Goal: Task Accomplishment & Management: Complete application form

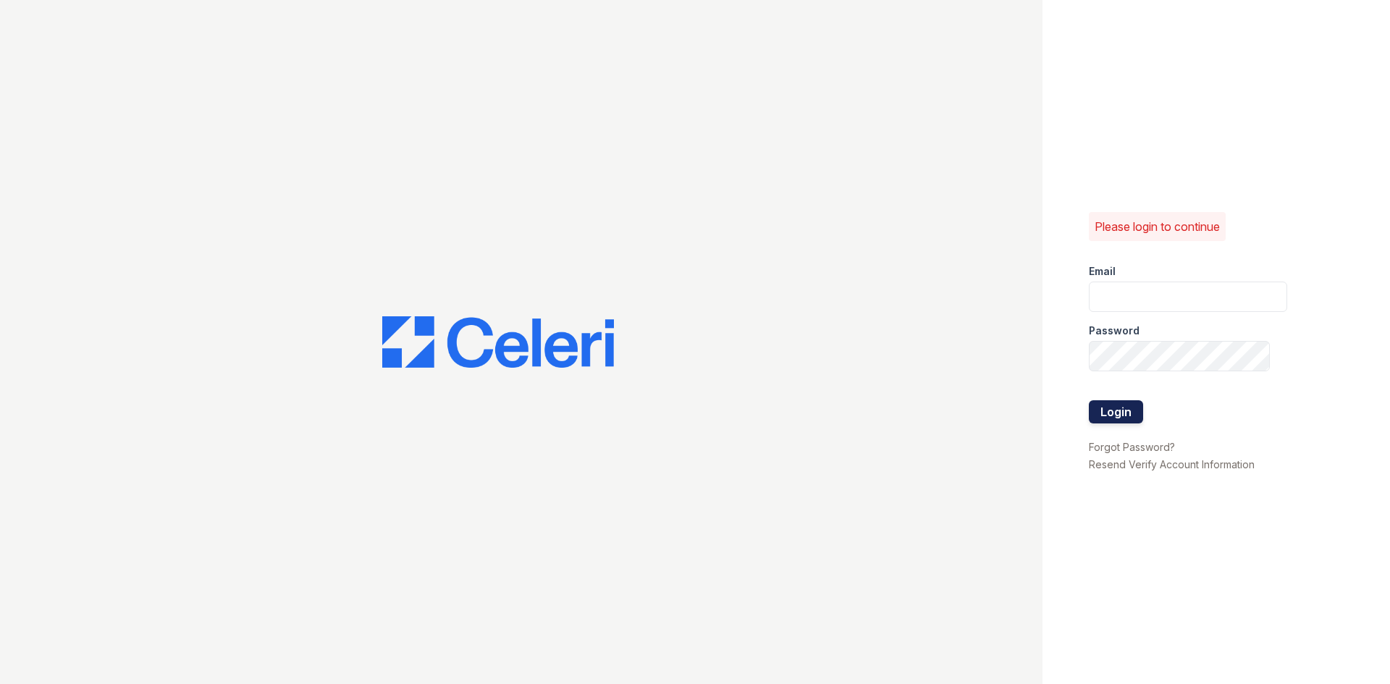
type input "[EMAIL_ADDRESS][DOMAIN_NAME]"
click at [1108, 403] on button "Login" at bounding box center [1116, 411] width 54 height 23
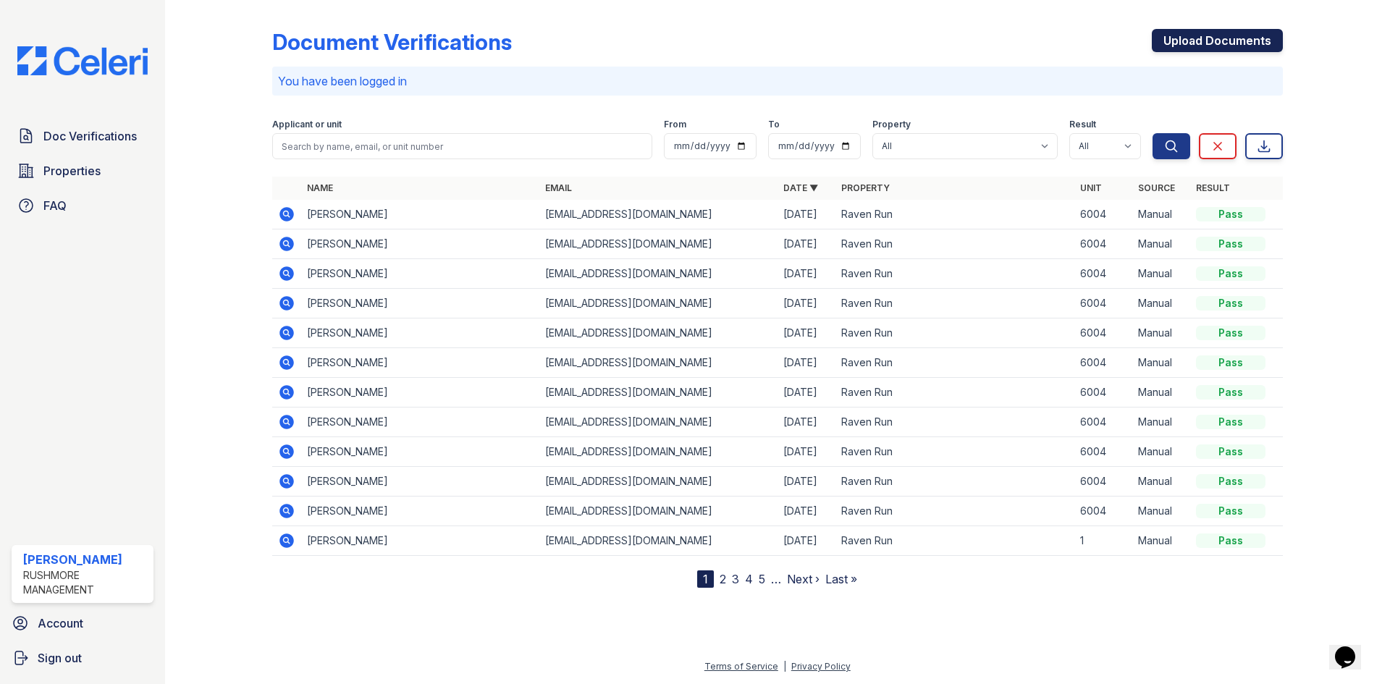
click at [1216, 40] on link "Upload Documents" at bounding box center [1217, 40] width 131 height 23
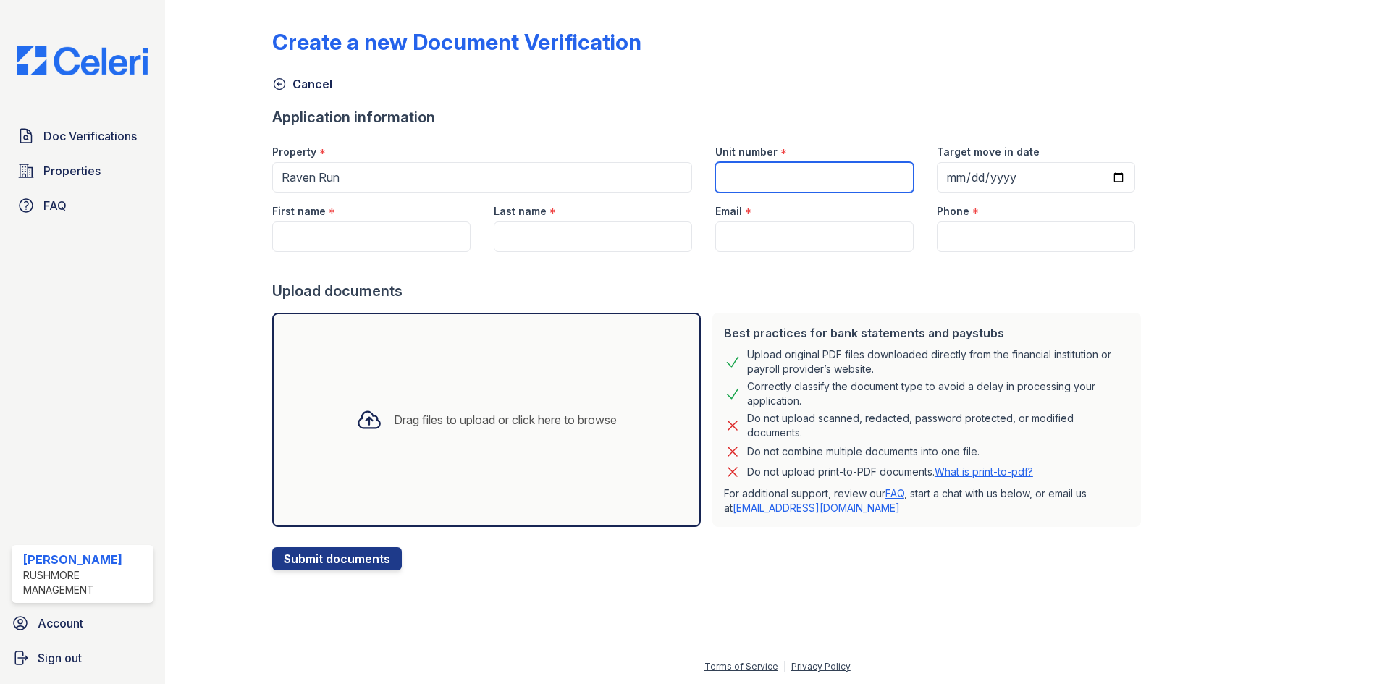
click at [869, 172] on input "Unit number" at bounding box center [814, 177] width 198 height 30
type input "6004"
click at [404, 235] on input "First name" at bounding box center [371, 237] width 198 height 30
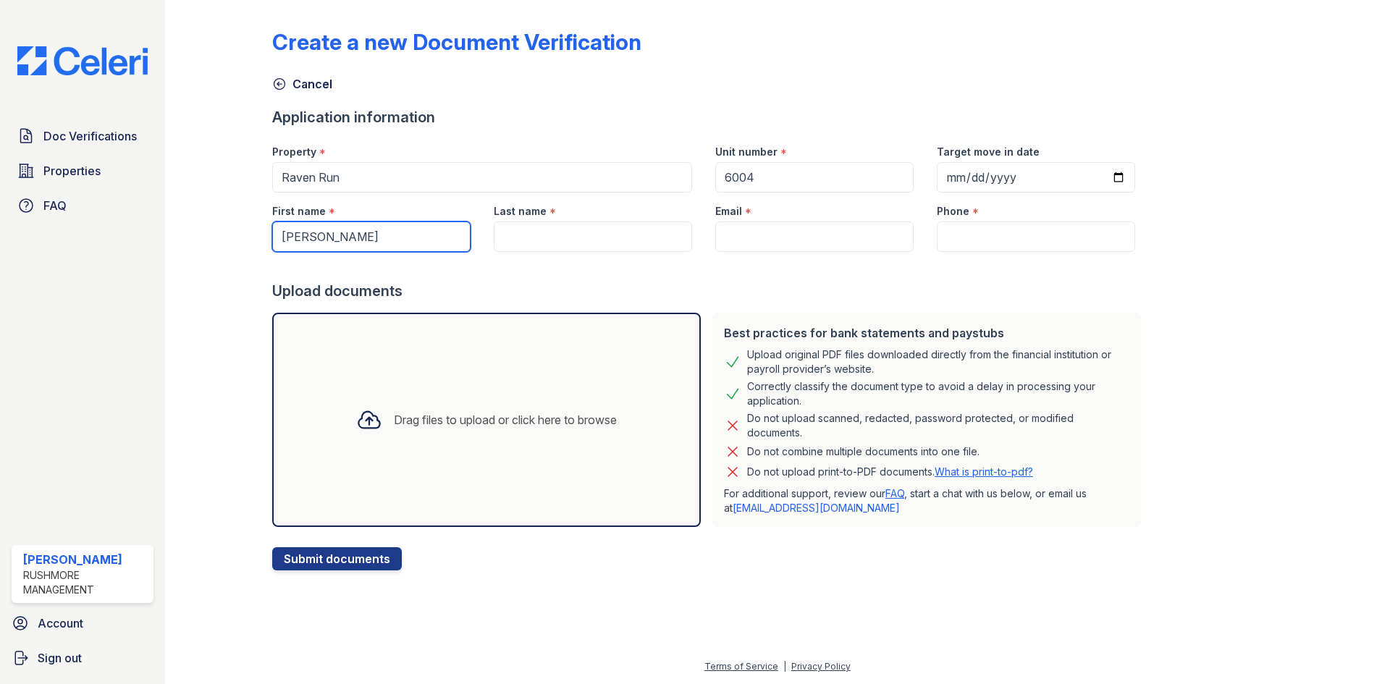
type input "[PERSON_NAME]"
click at [640, 241] on input "Last name" at bounding box center [593, 237] width 198 height 30
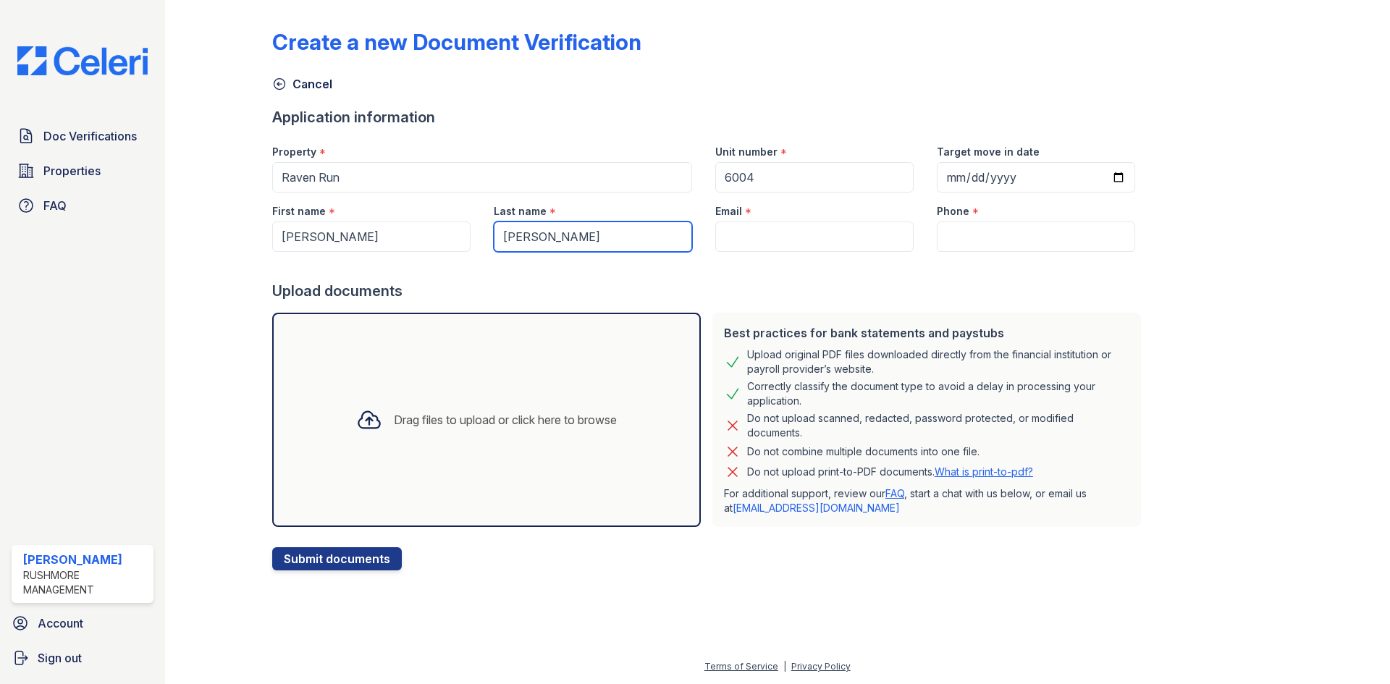
type input "[PERSON_NAME]"
click at [745, 238] on input "Email" at bounding box center [814, 237] width 198 height 30
click at [764, 237] on input "Email" at bounding box center [814, 237] width 198 height 30
paste input "[EMAIL_ADDRESS][DOMAIN_NAME]"
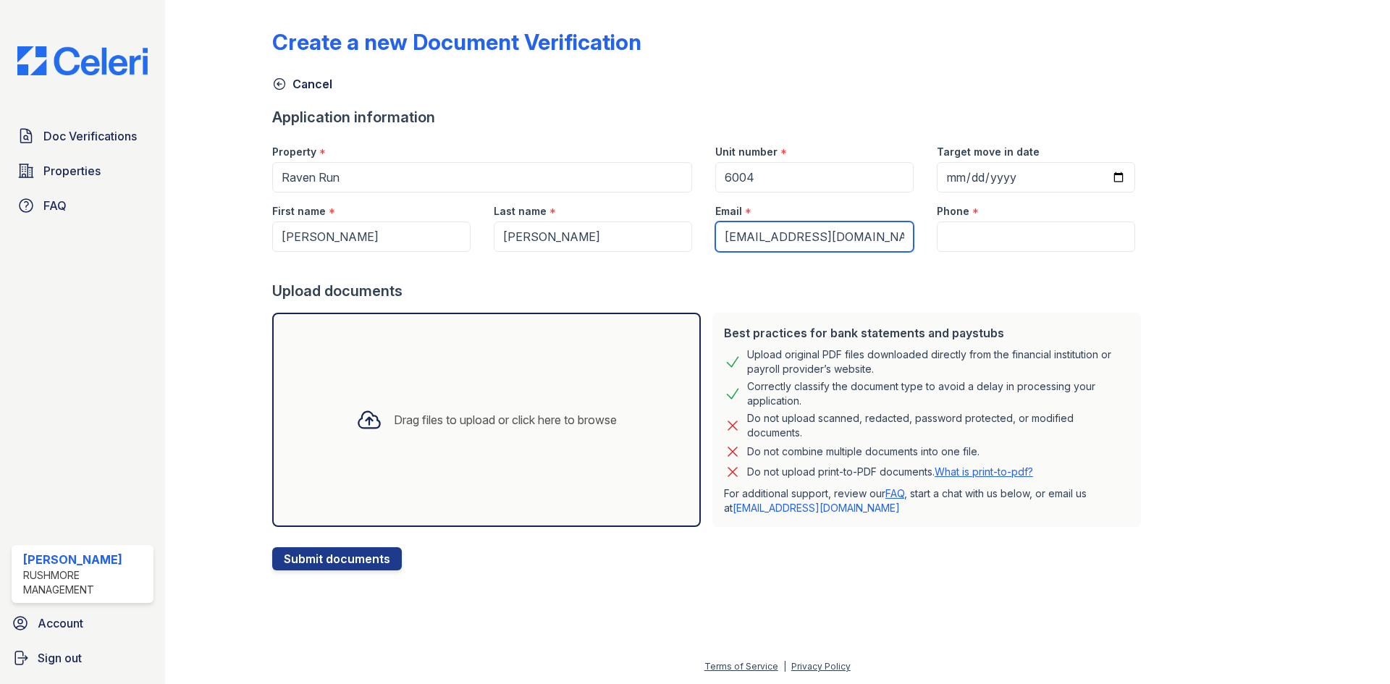
type input "[EMAIL_ADDRESS][DOMAIN_NAME]"
click at [959, 228] on input "Phone" at bounding box center [1036, 237] width 198 height 30
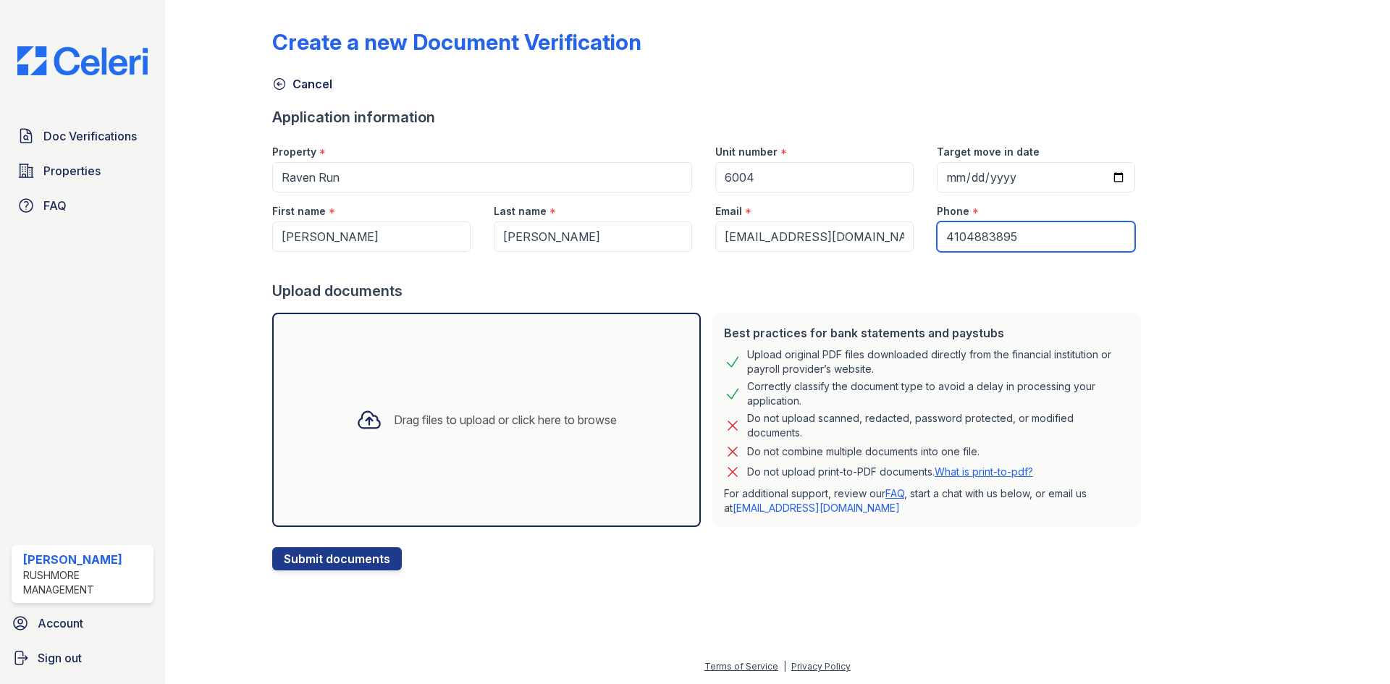
type input "4104883895"
click at [374, 429] on div at bounding box center [369, 420] width 38 height 38
click at [442, 460] on div "Drag files to upload or click here to browse" at bounding box center [486, 420] width 429 height 214
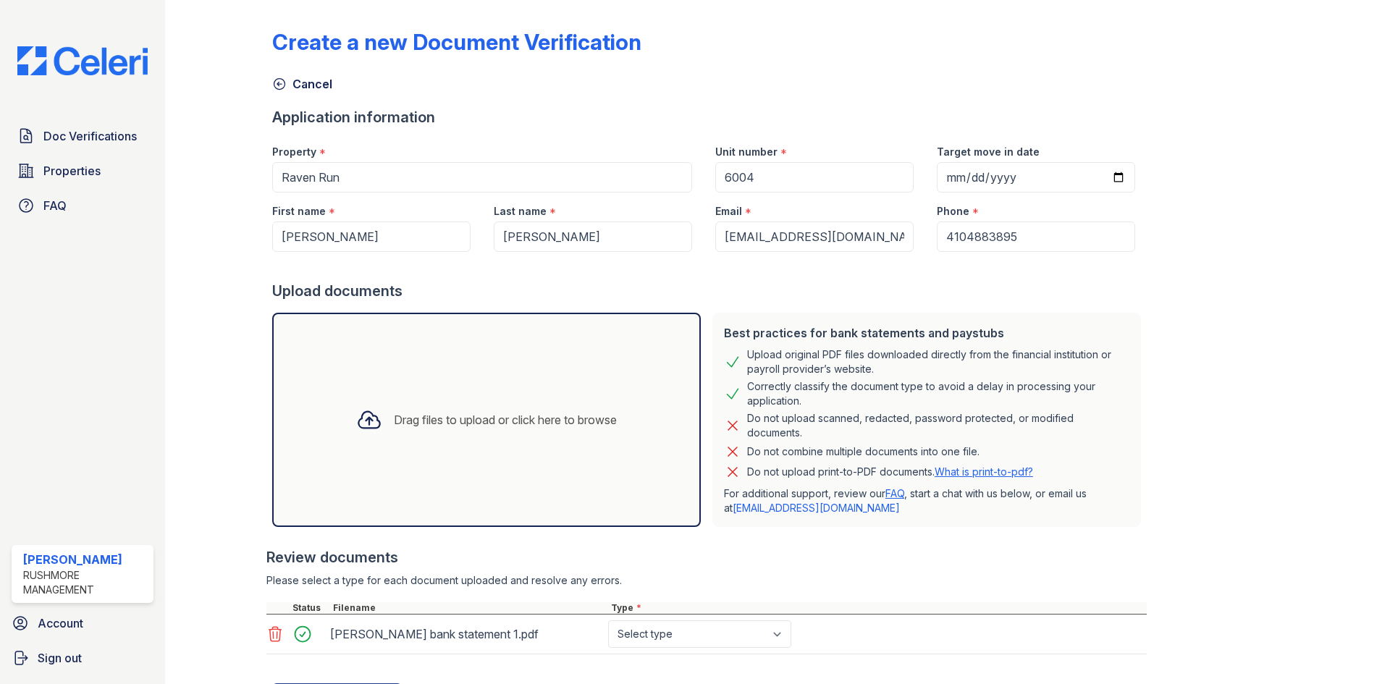
click at [502, 429] on div "Drag files to upload or click here to browse" at bounding box center [487, 419] width 284 height 49
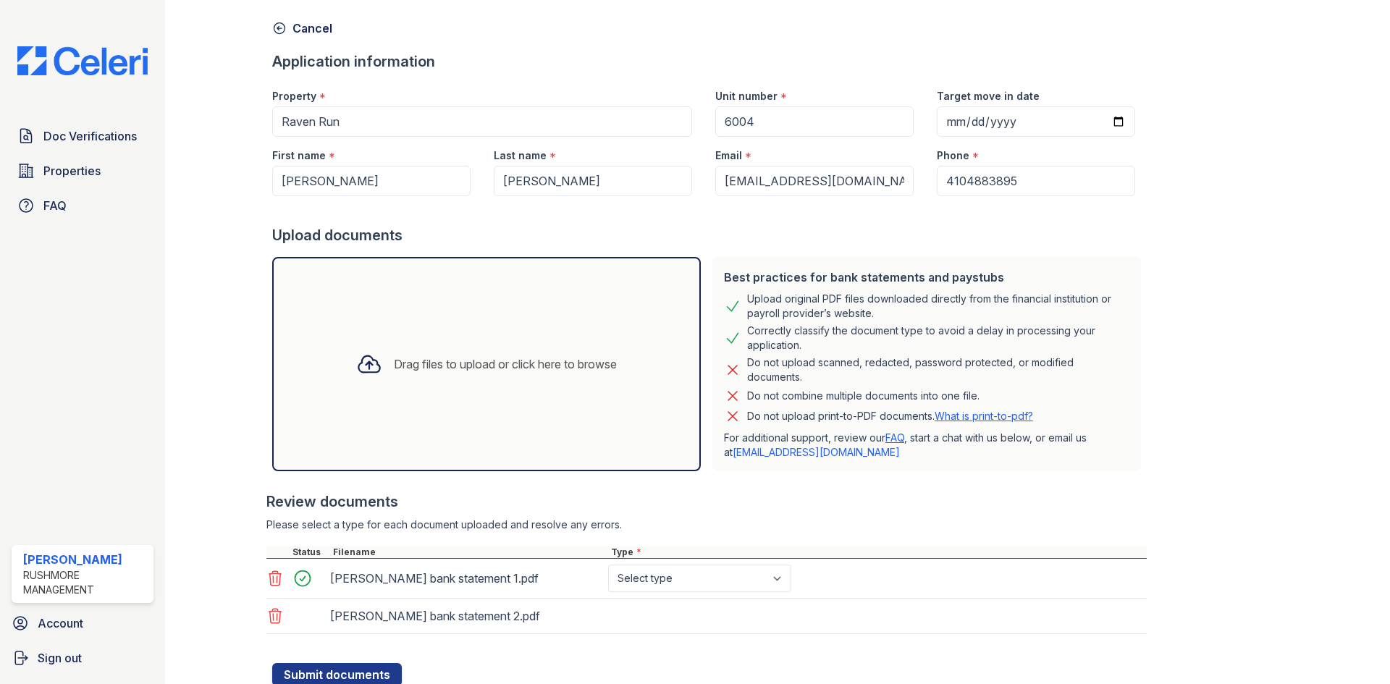
scroll to position [107, 0]
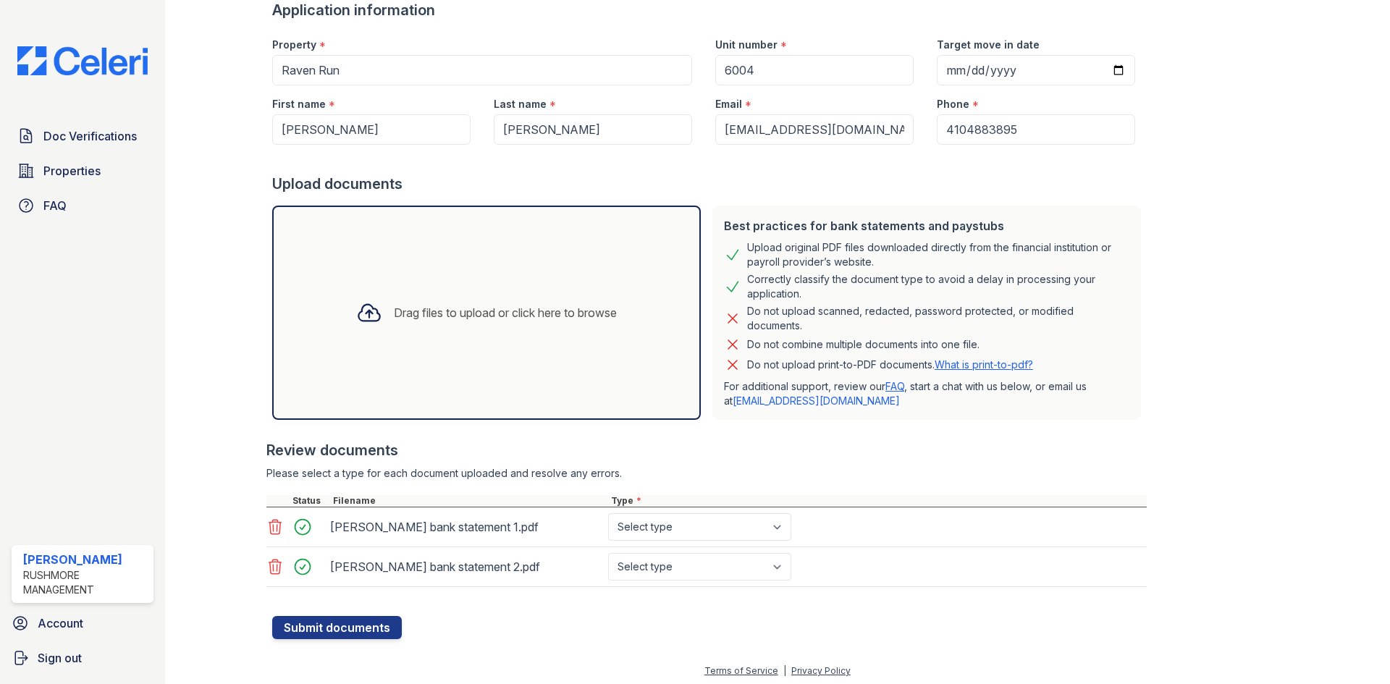
click at [520, 290] on div "Drag files to upload or click here to browse" at bounding box center [487, 312] width 284 height 49
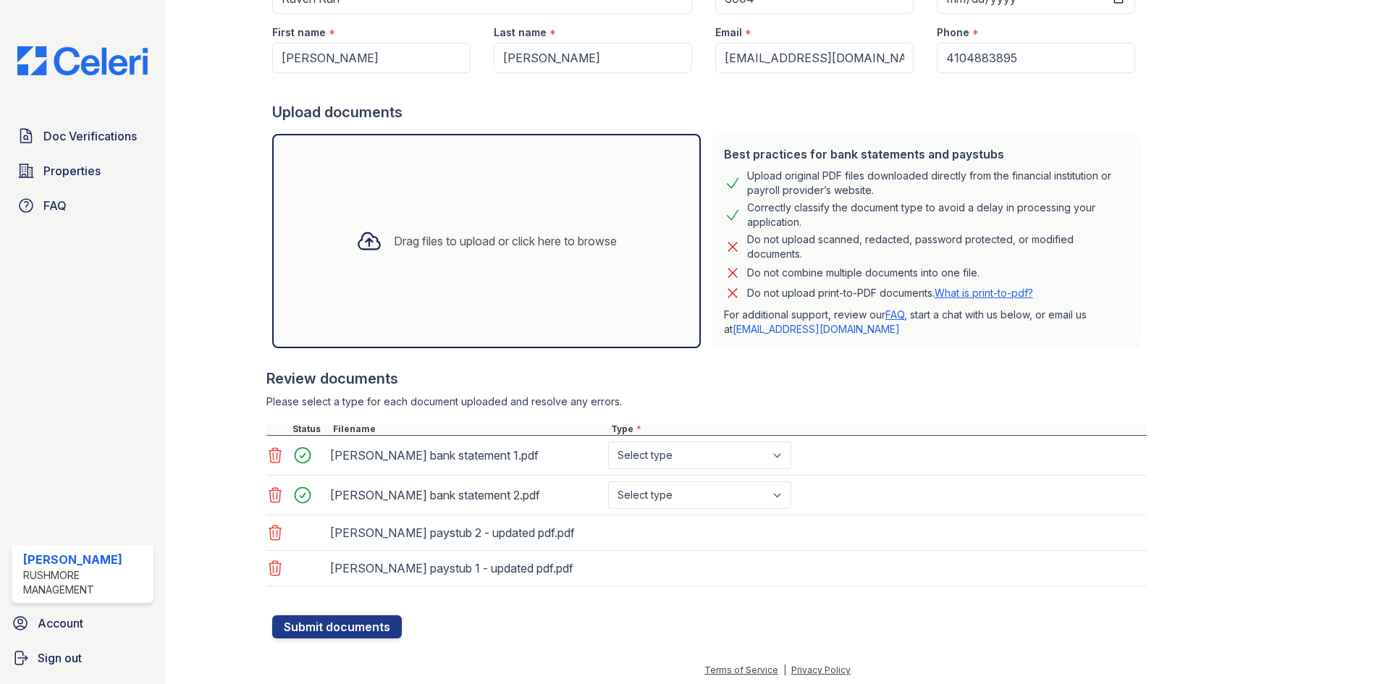
scroll to position [182, 0]
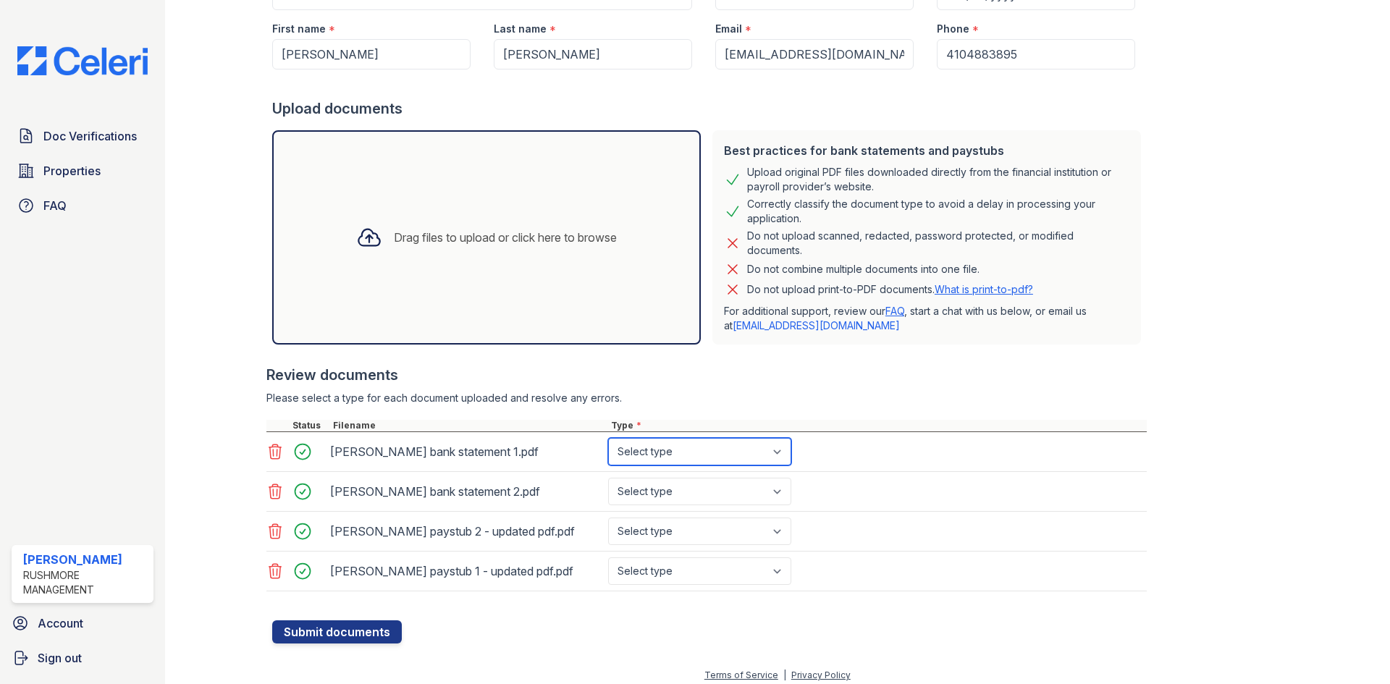
click at [767, 453] on select "Select type Paystub Bank Statement Offer Letter Tax Documents Benefit Award Let…" at bounding box center [699, 452] width 183 height 28
select select "bank_statement"
click at [608, 438] on select "Select type Paystub Bank Statement Offer Letter Tax Documents Benefit Award Let…" at bounding box center [699, 452] width 183 height 28
click at [765, 486] on select "Select type Paystub Bank Statement Offer Letter Tax Documents Benefit Award Let…" at bounding box center [699, 492] width 183 height 28
select select "bank_statement"
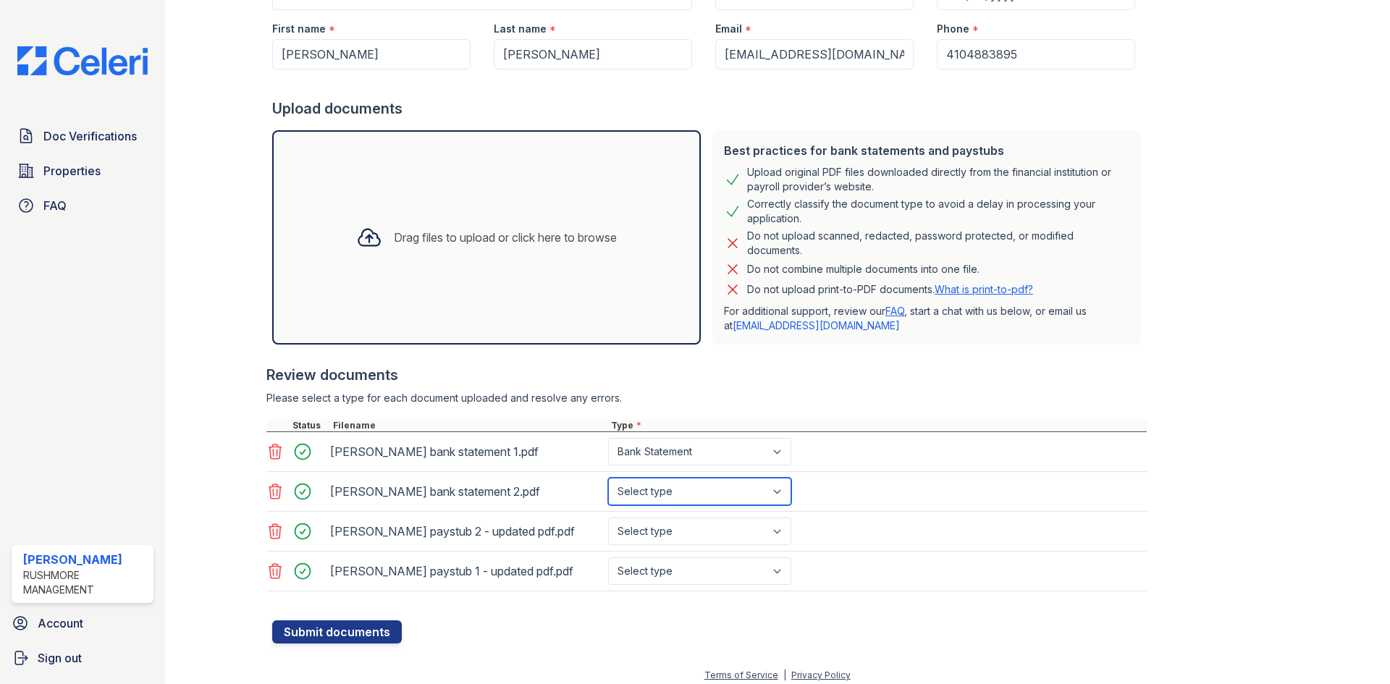
click at [608, 478] on select "Select type Paystub Bank Statement Offer Letter Tax Documents Benefit Award Let…" at bounding box center [699, 492] width 183 height 28
click at [738, 527] on select "Select type Paystub Bank Statement Offer Letter Tax Documents Benefit Award Let…" at bounding box center [699, 532] width 183 height 28
select select "paystub"
click at [608, 518] on select "Select type Paystub Bank Statement Offer Letter Tax Documents Benefit Award Let…" at bounding box center [699, 532] width 183 height 28
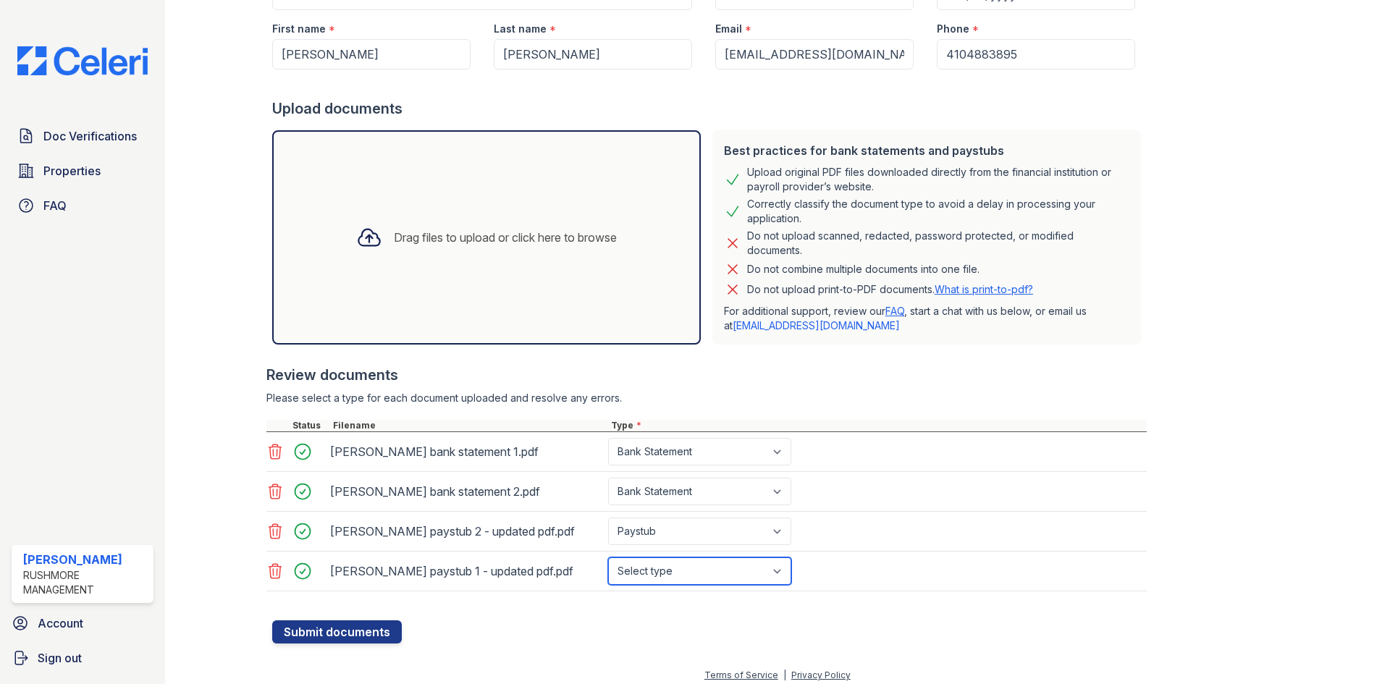
click at [731, 576] on select "Select type Paystub Bank Statement Offer Letter Tax Documents Benefit Award Let…" at bounding box center [699, 571] width 183 height 28
select select "paystub"
click at [608, 557] on select "Select type Paystub Bank Statement Offer Letter Tax Documents Benefit Award Let…" at bounding box center [699, 571] width 183 height 28
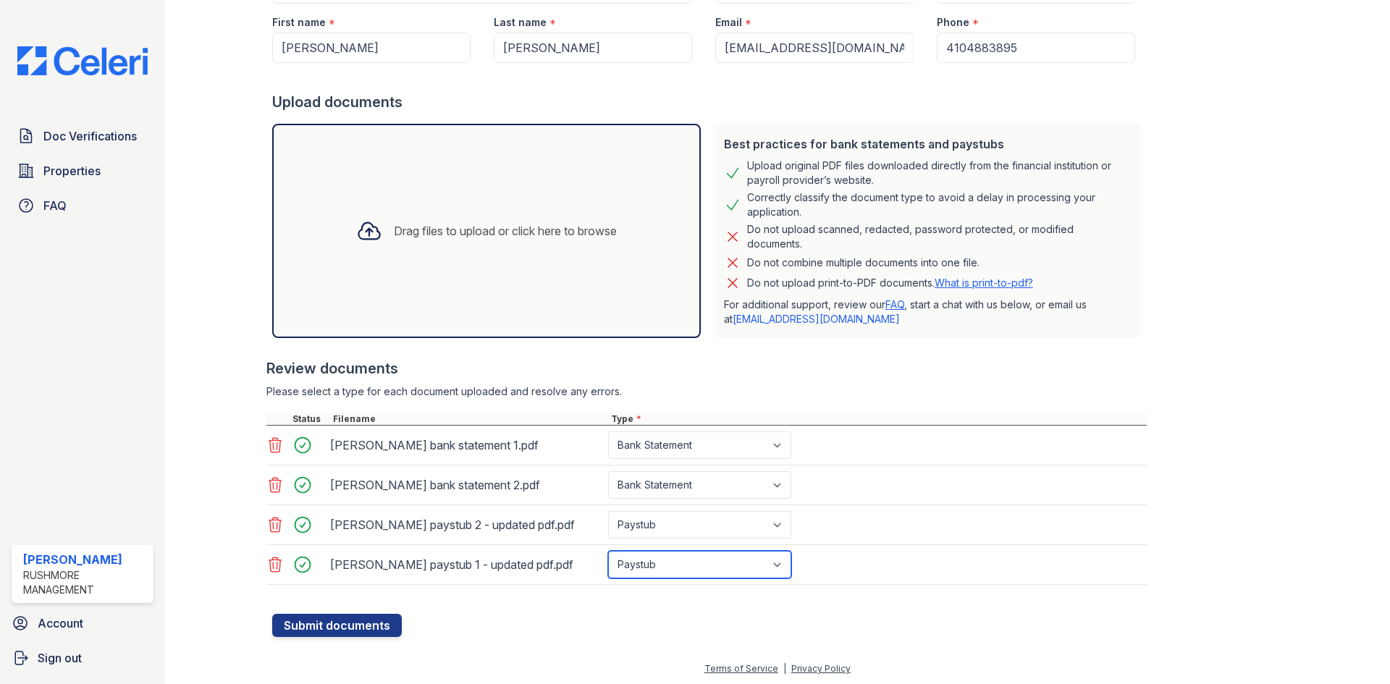
scroll to position [191, 0]
click at [369, 626] on button "Submit documents" at bounding box center [337, 623] width 130 height 23
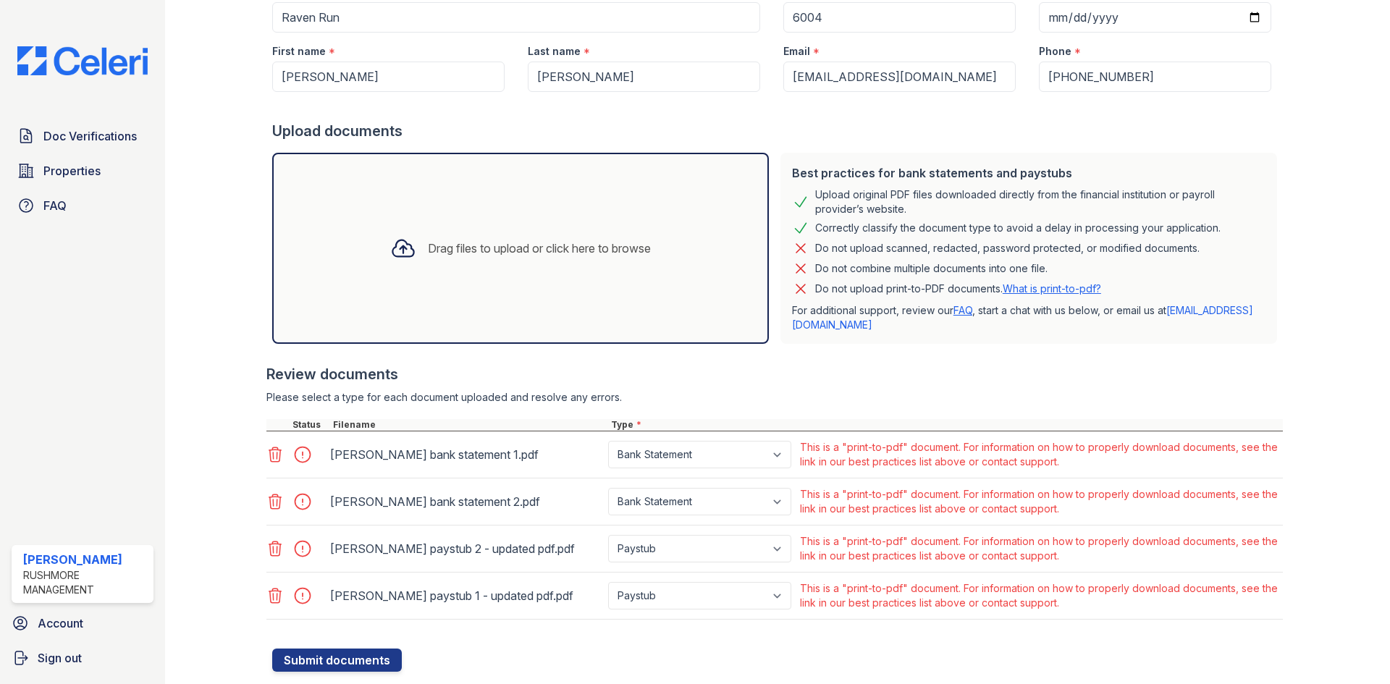
scroll to position [237, 0]
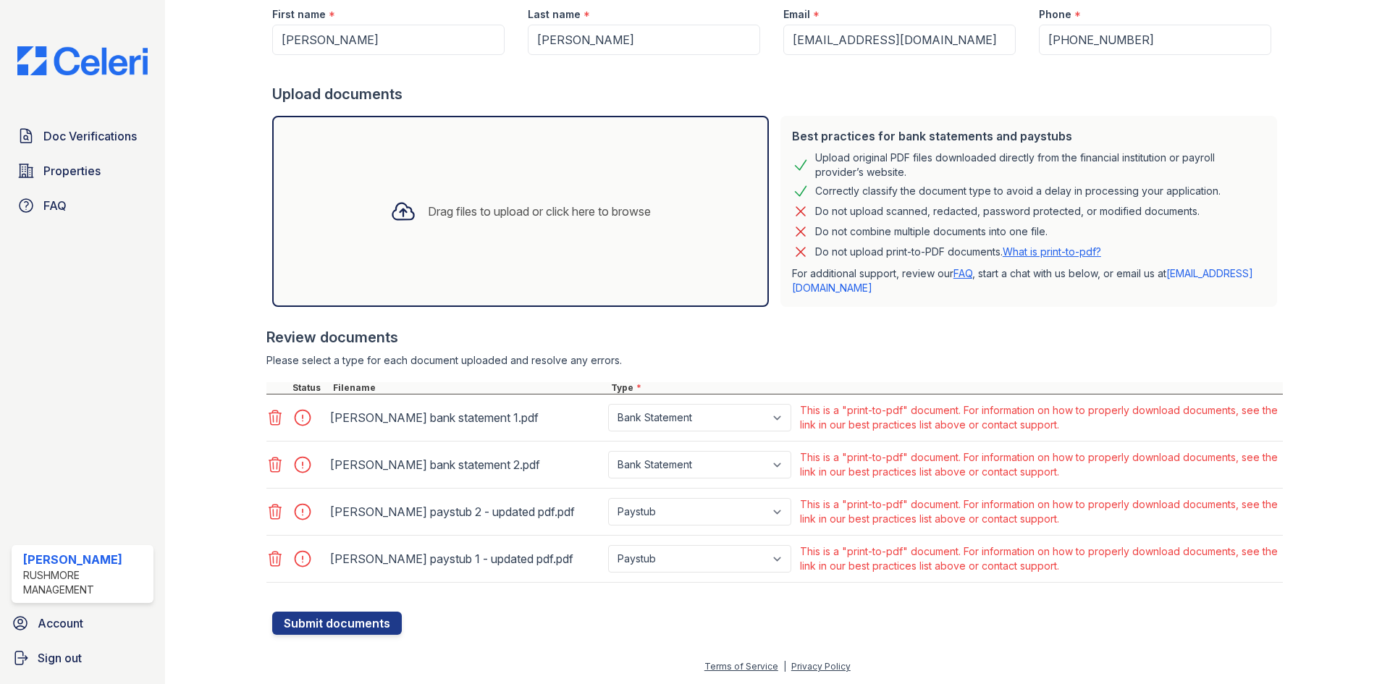
click at [274, 556] on icon at bounding box center [274, 558] width 17 height 17
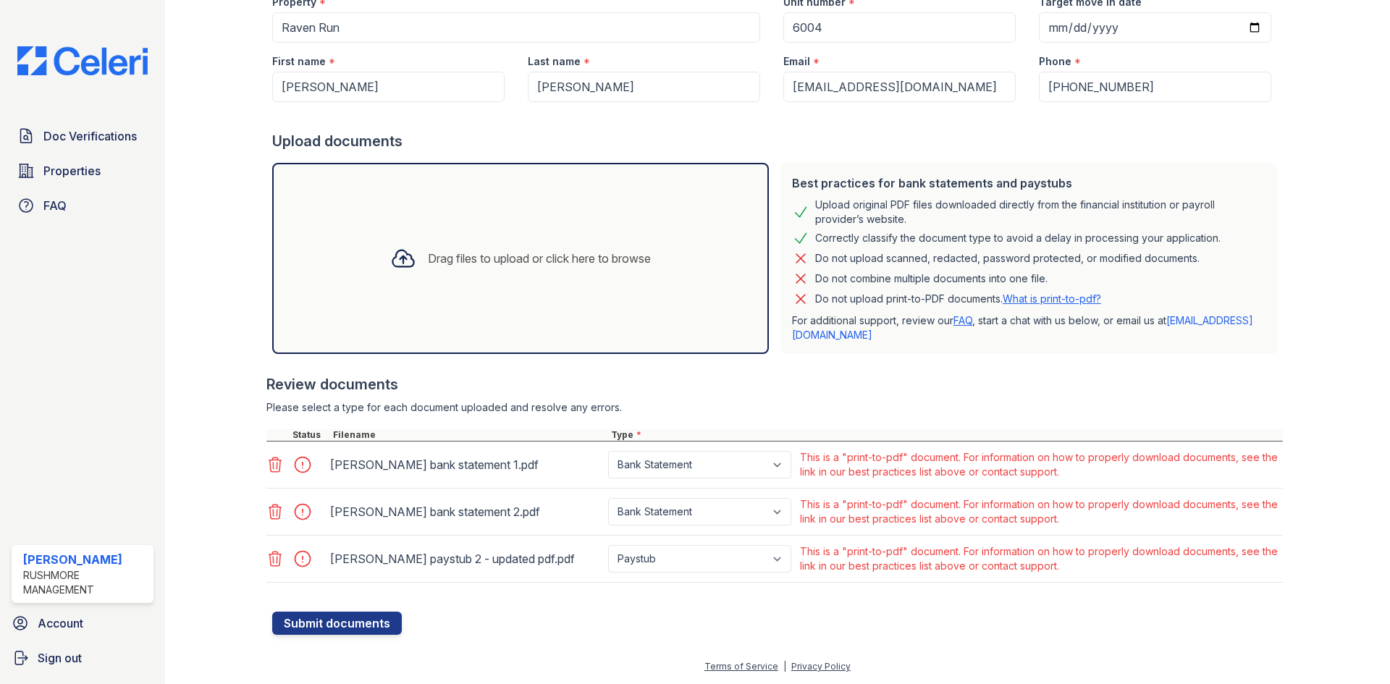
click at [277, 508] on icon at bounding box center [274, 511] width 17 height 17
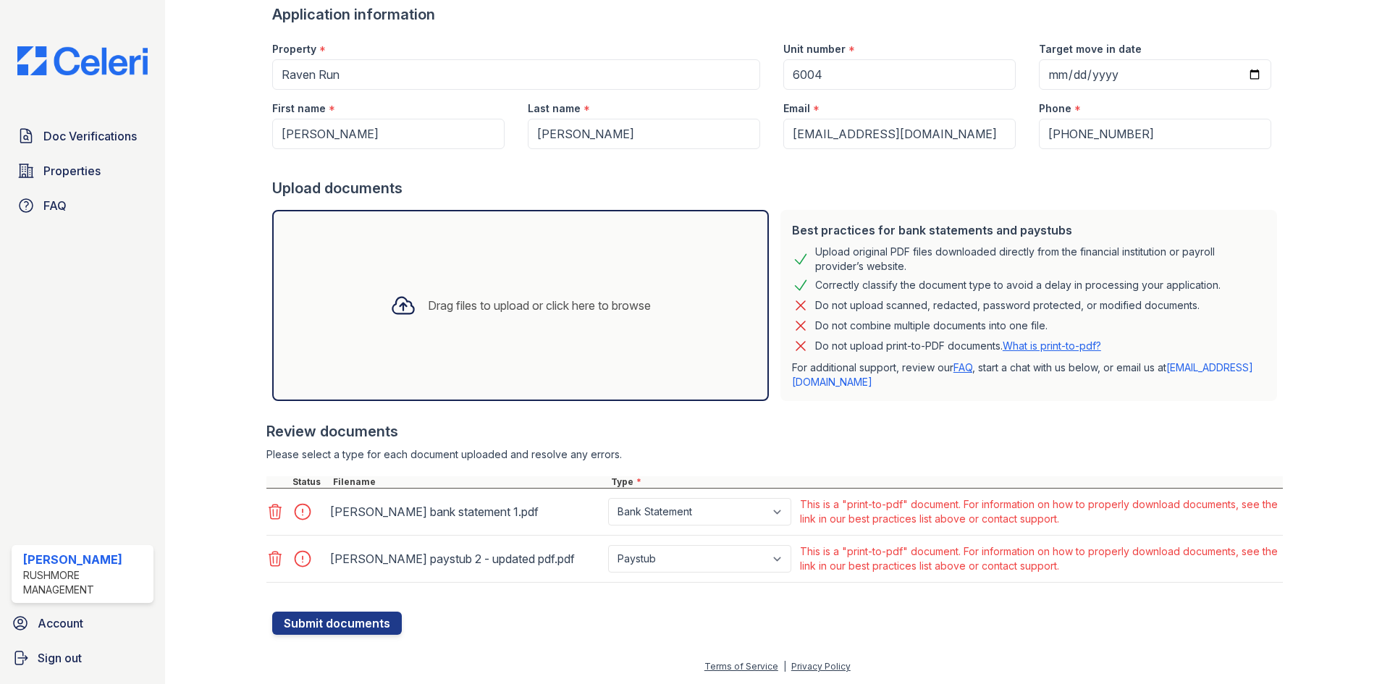
scroll to position [143, 0]
click at [277, 558] on icon at bounding box center [274, 558] width 17 height 17
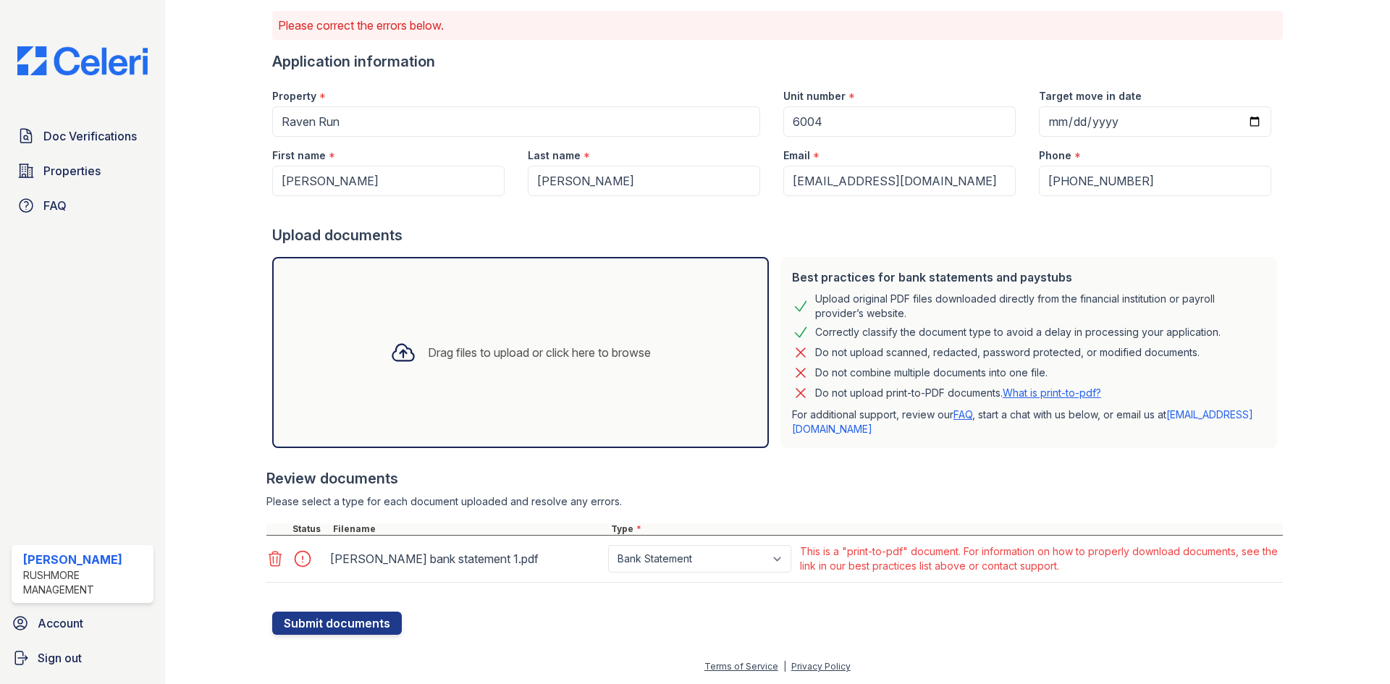
click at [269, 552] on icon at bounding box center [274, 558] width 17 height 17
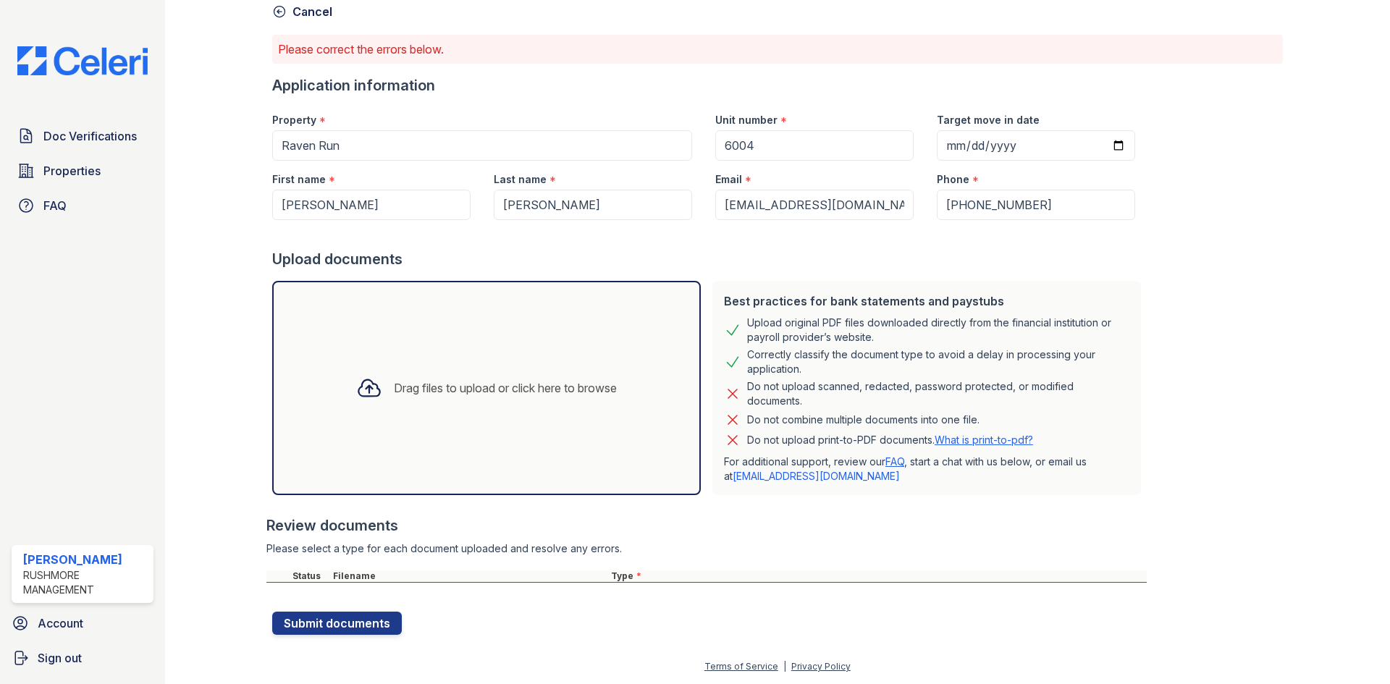
scroll to position [72, 0]
